Goal: Obtain resource: Obtain resource

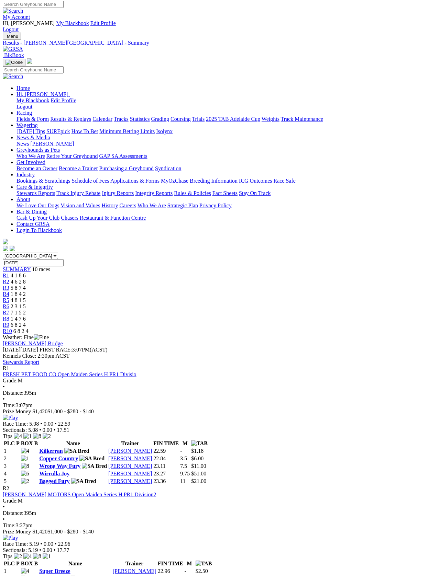
scroll to position [2, 0]
click at [21, 116] on link "Fields & Form" at bounding box center [32, 119] width 32 height 6
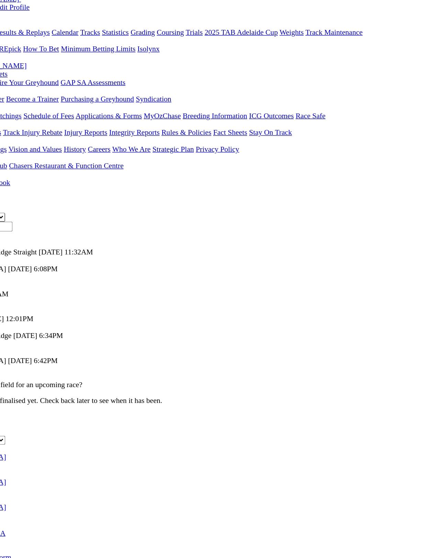
click at [15, 368] on link "F" at bounding box center [13, 371] width 3 height 6
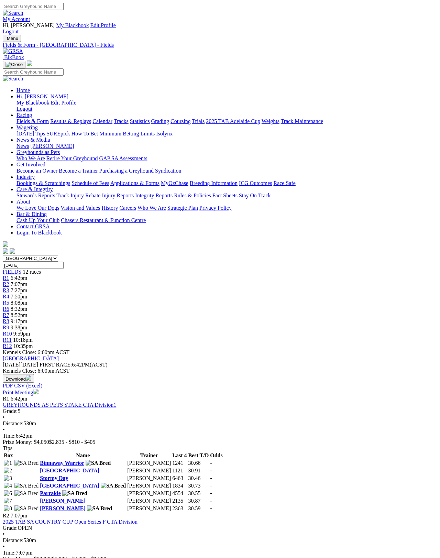
scroll to position [13, 0]
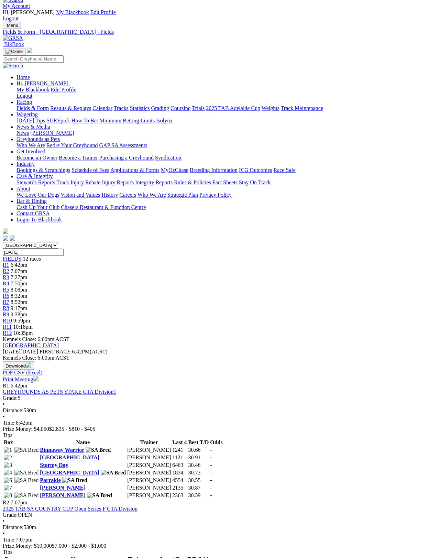
click at [38, 376] on link "Print Meeting" at bounding box center [21, 379] width 36 height 6
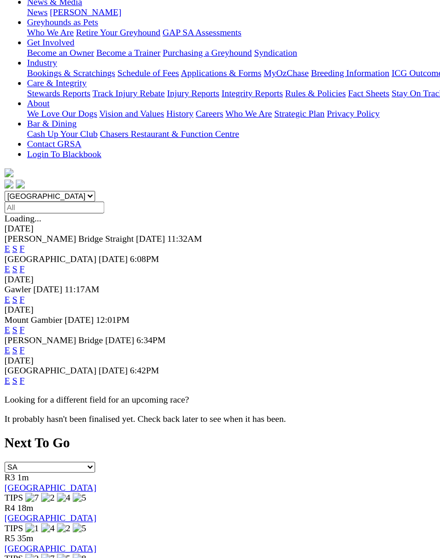
scroll to position [85, 0]
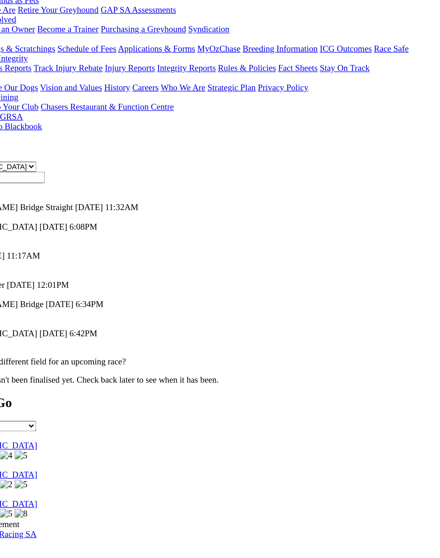
click at [15, 264] on link "F" at bounding box center [13, 267] width 3 height 6
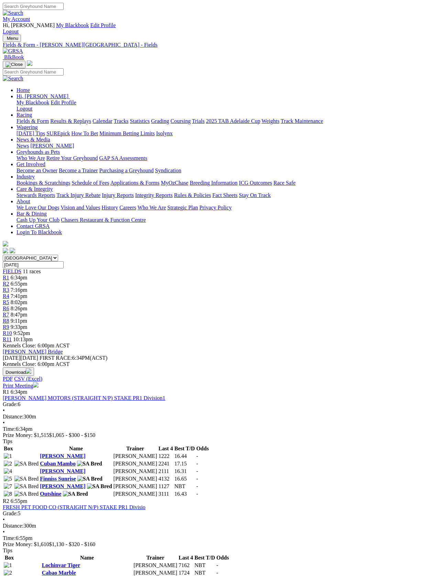
scroll to position [1, 0]
click at [38, 382] on link "Print Meeting" at bounding box center [21, 385] width 36 height 6
